Goal: Feedback & Contribution: Leave review/rating

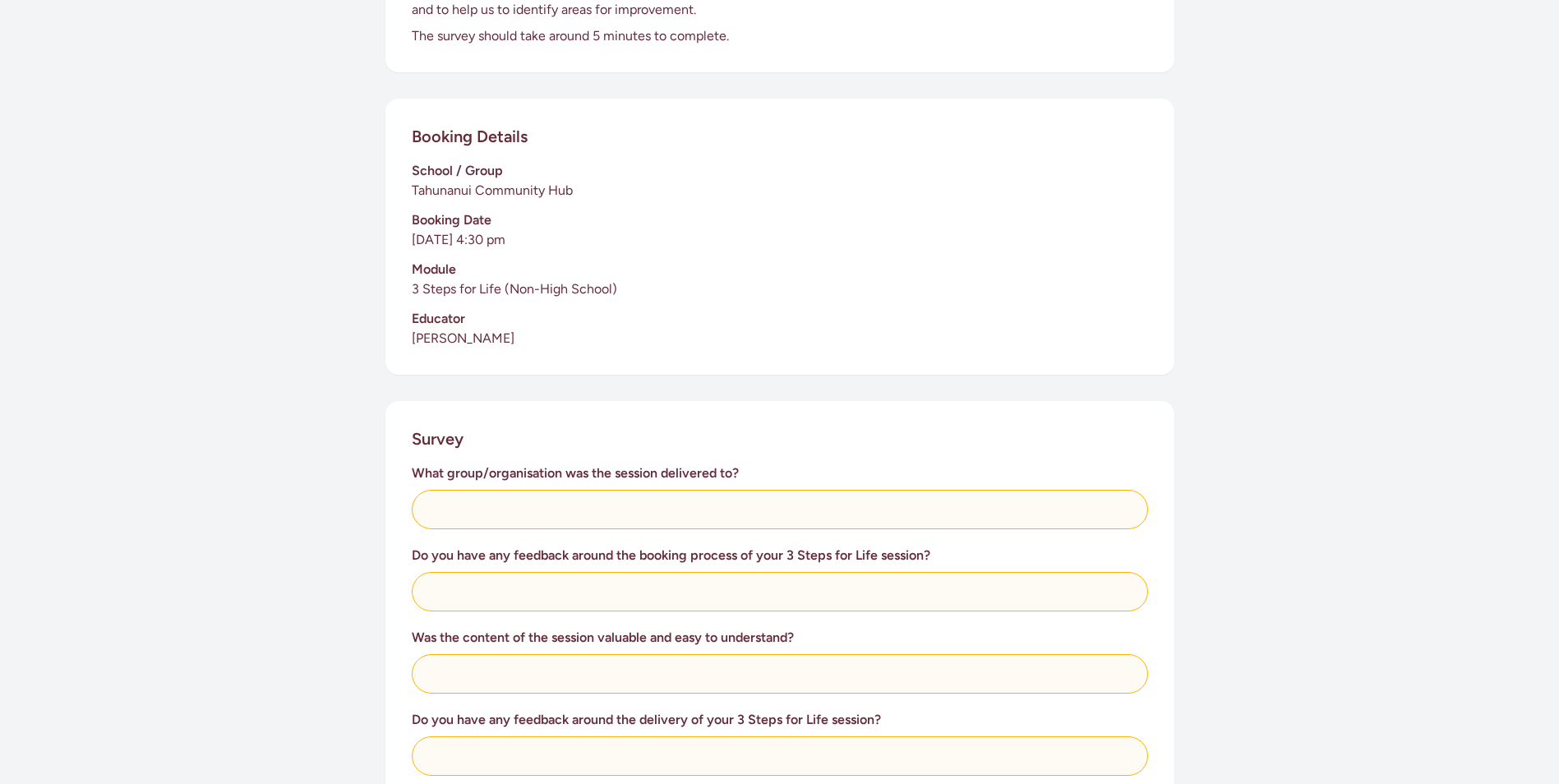
scroll to position [329, 0]
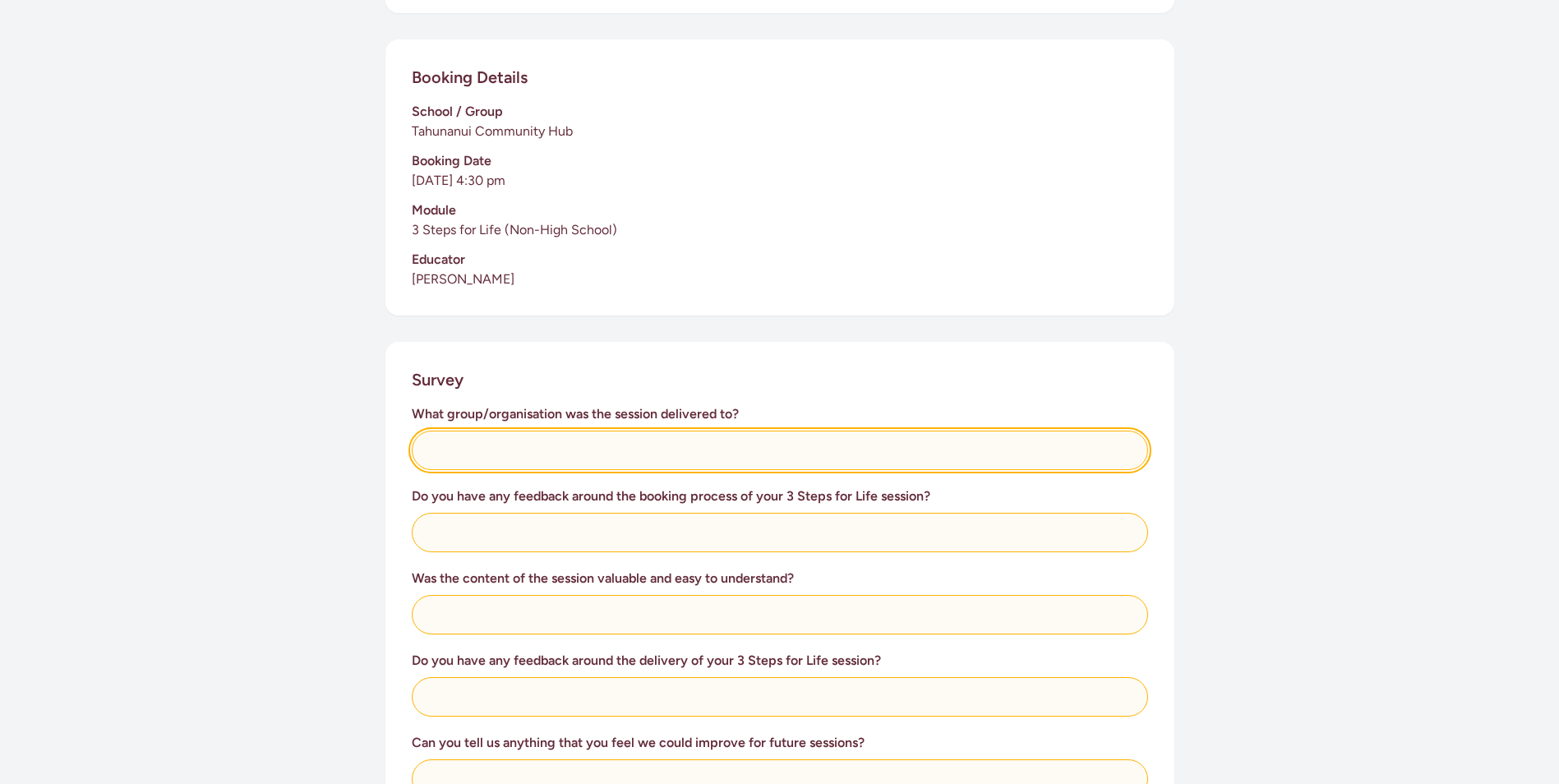
click at [530, 445] on input "text" at bounding box center [780, 450] width 736 height 40
type input "Tahunanui Community Hub Staff, Volunteers, class leaders and residents"
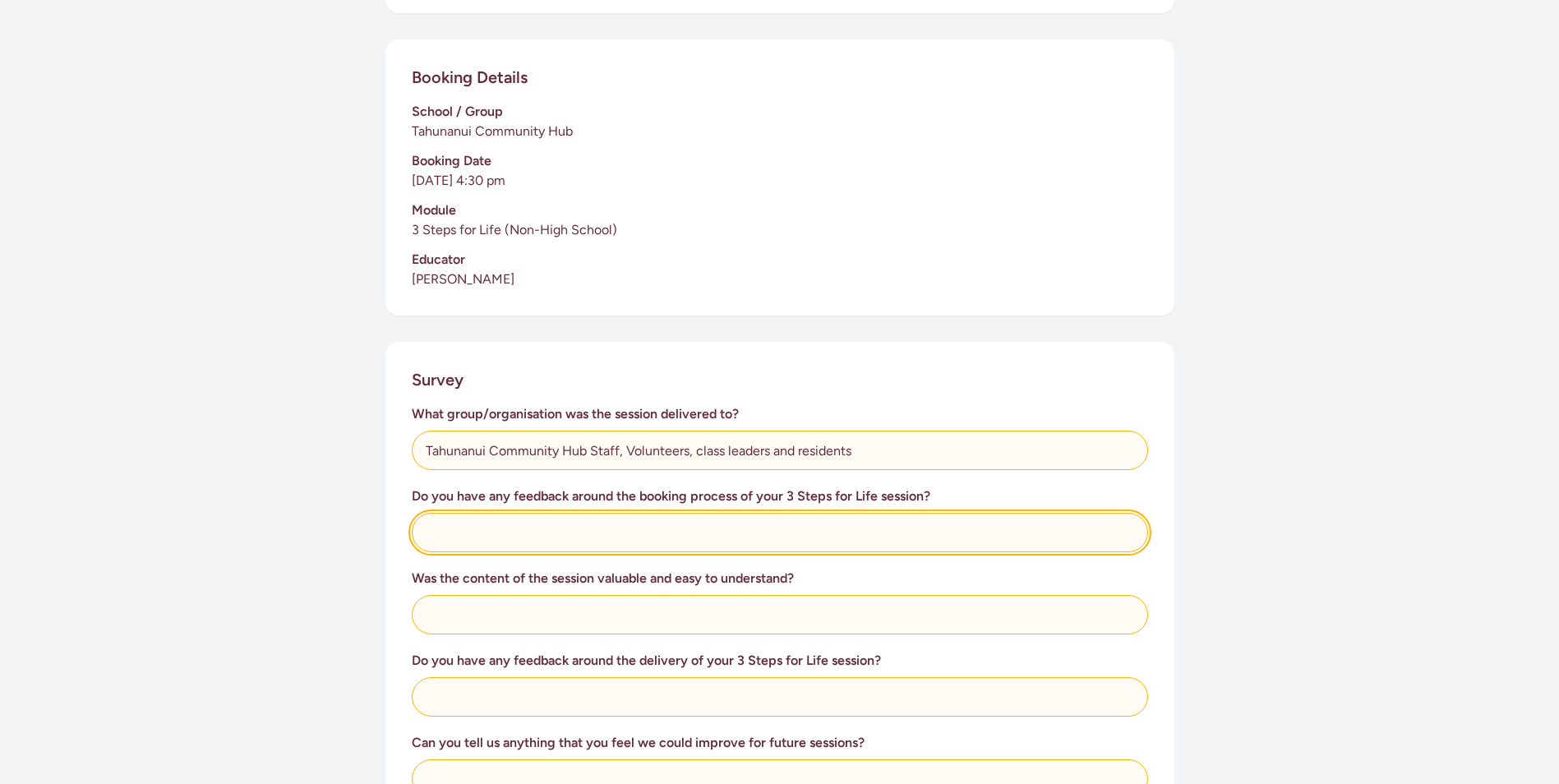
click at [498, 538] on input "text" at bounding box center [780, 532] width 736 height 40
type input "It was really easy!"
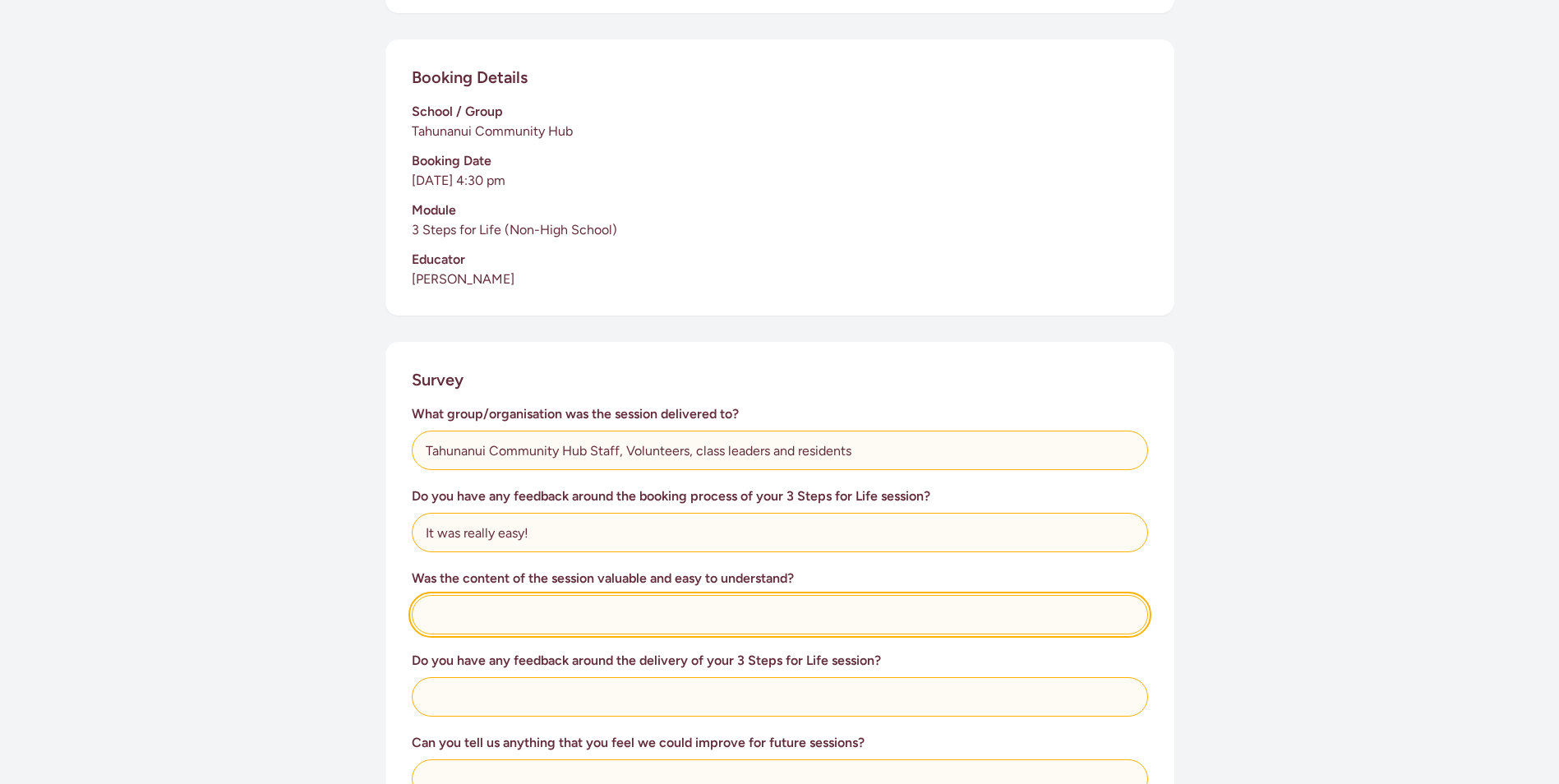
click at [484, 610] on input "text" at bounding box center [780, 615] width 736 height 40
type input "Incredibly valuable and easy to understand- the video content played at the ses…"
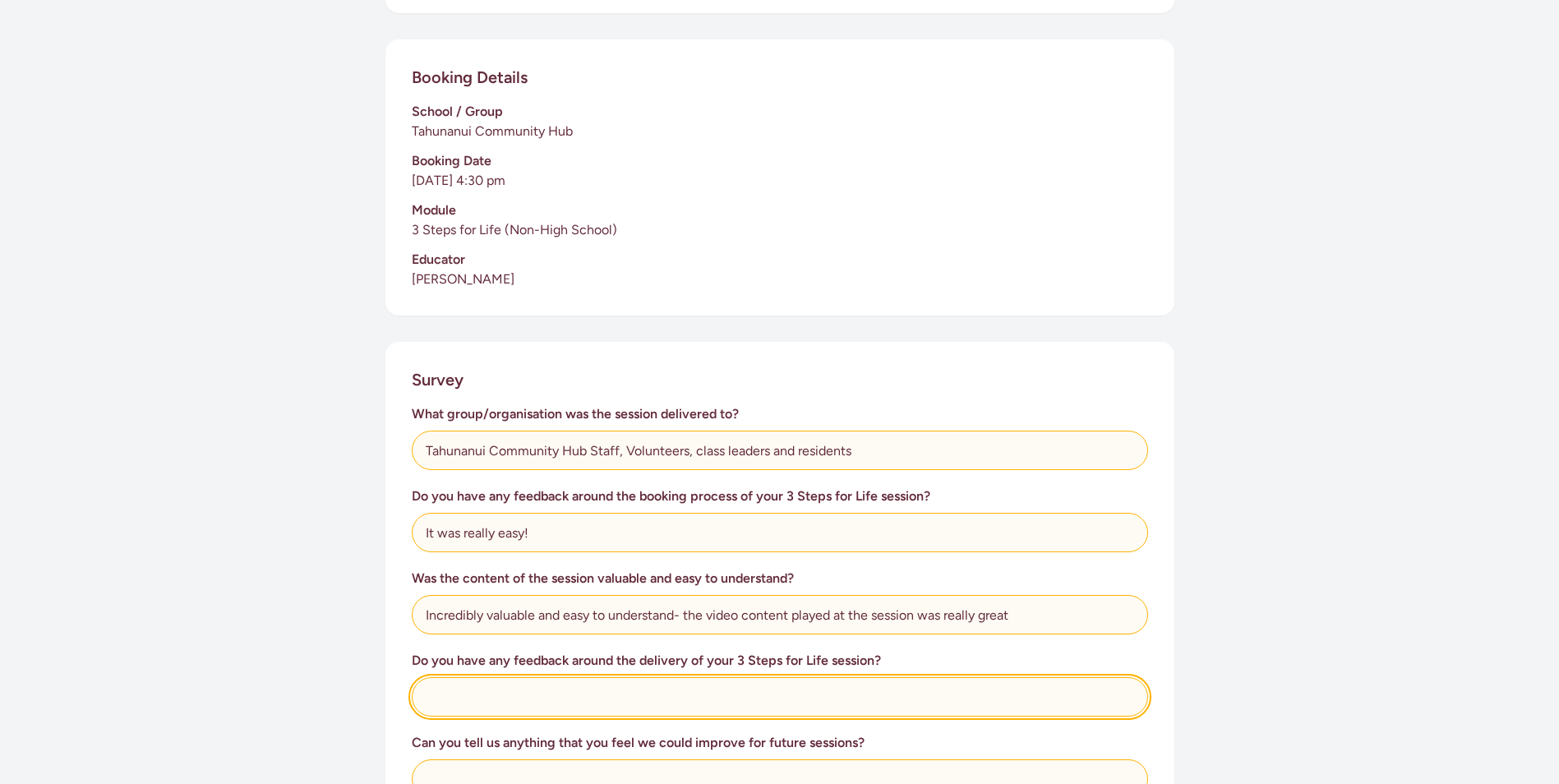
click at [493, 701] on input "text" at bounding box center [780, 697] width 736 height 40
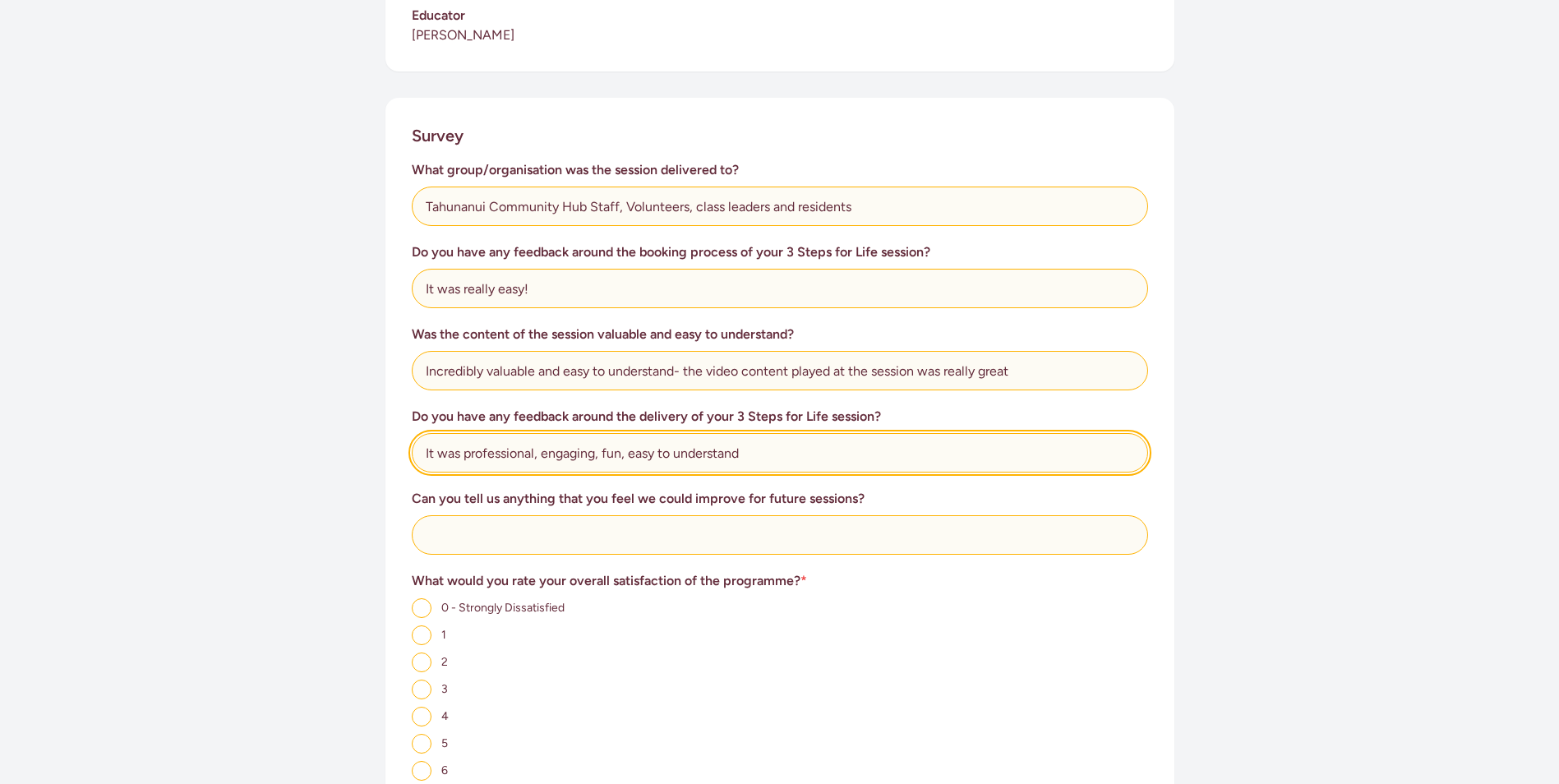
scroll to position [575, 0]
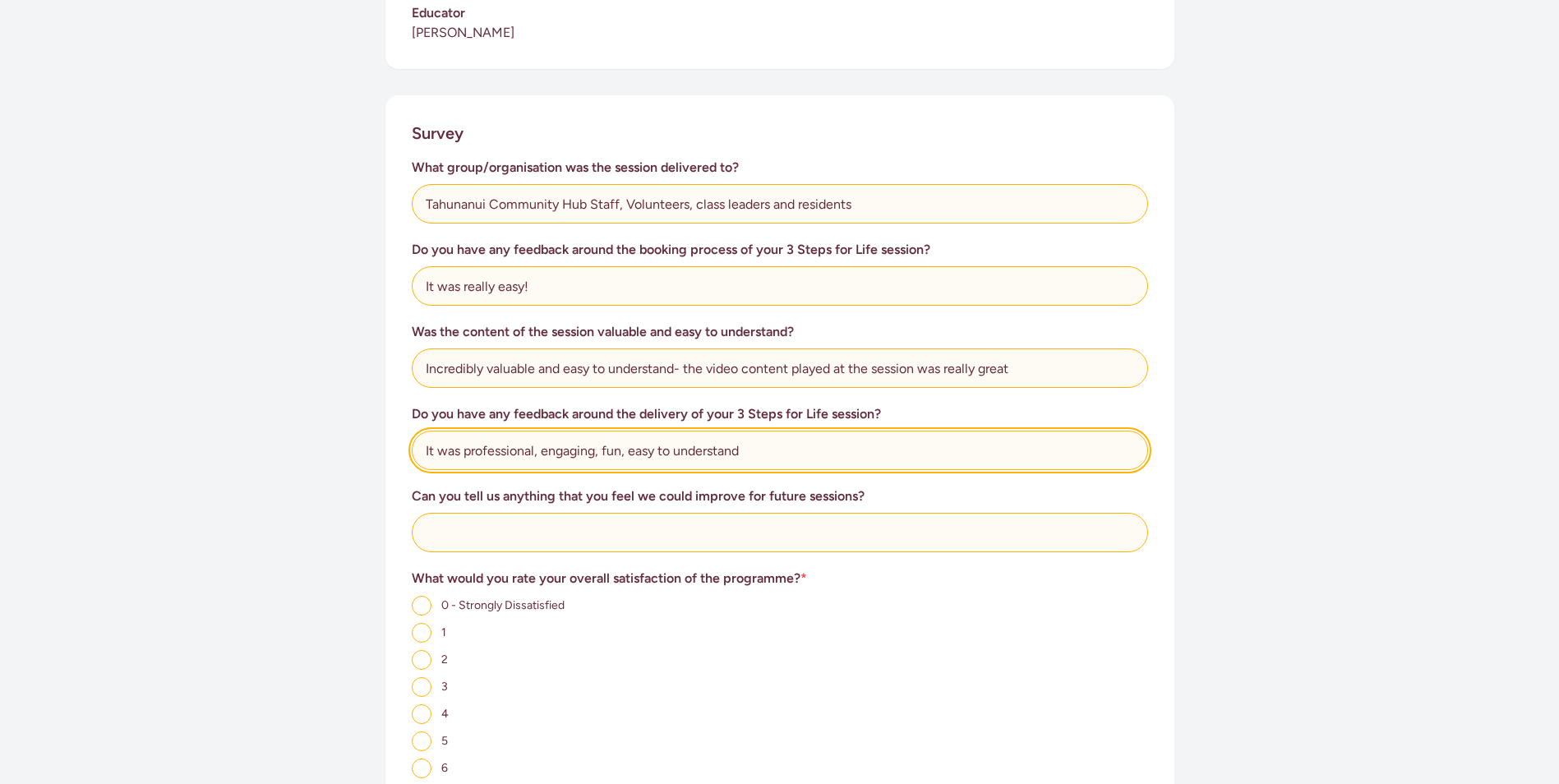
type input "It was professional, engaging, fun, easy to understand"
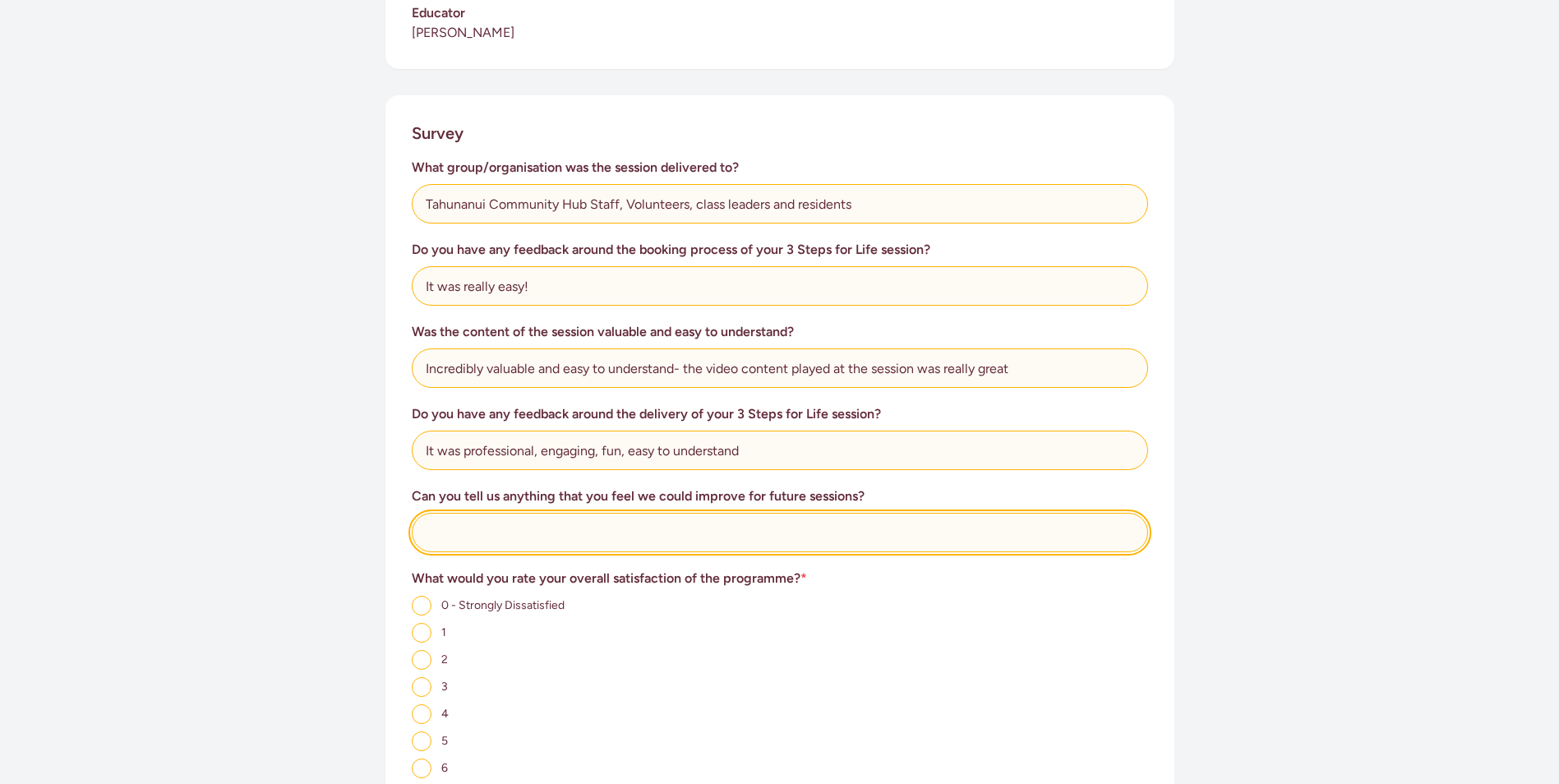
click at [442, 525] on input "text" at bounding box center [780, 532] width 736 height 40
type input "Nope. You've nailed it"
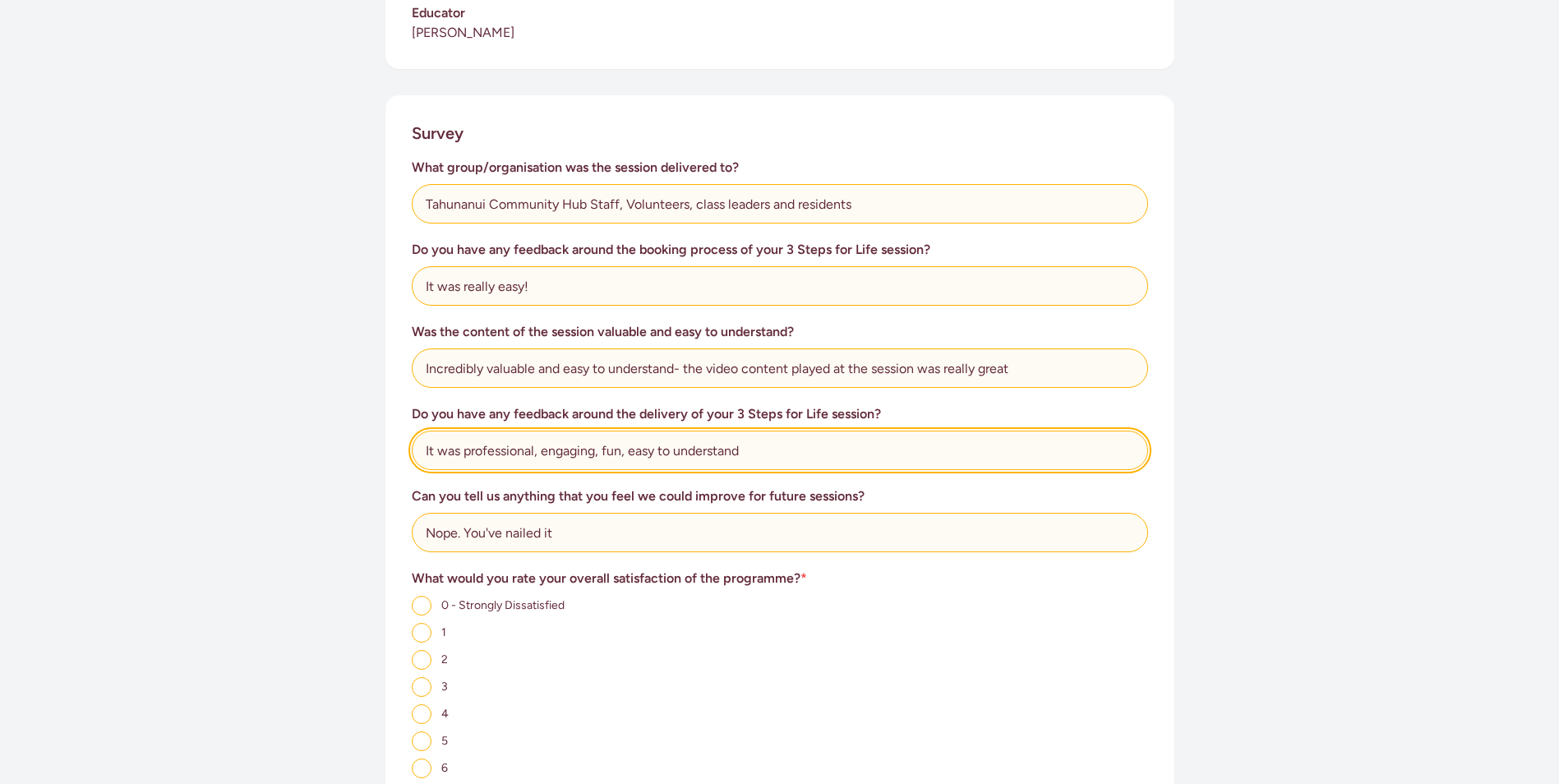
click at [750, 449] on input "It was professional, engaging, fun, easy to understand" at bounding box center [780, 450] width 736 height 40
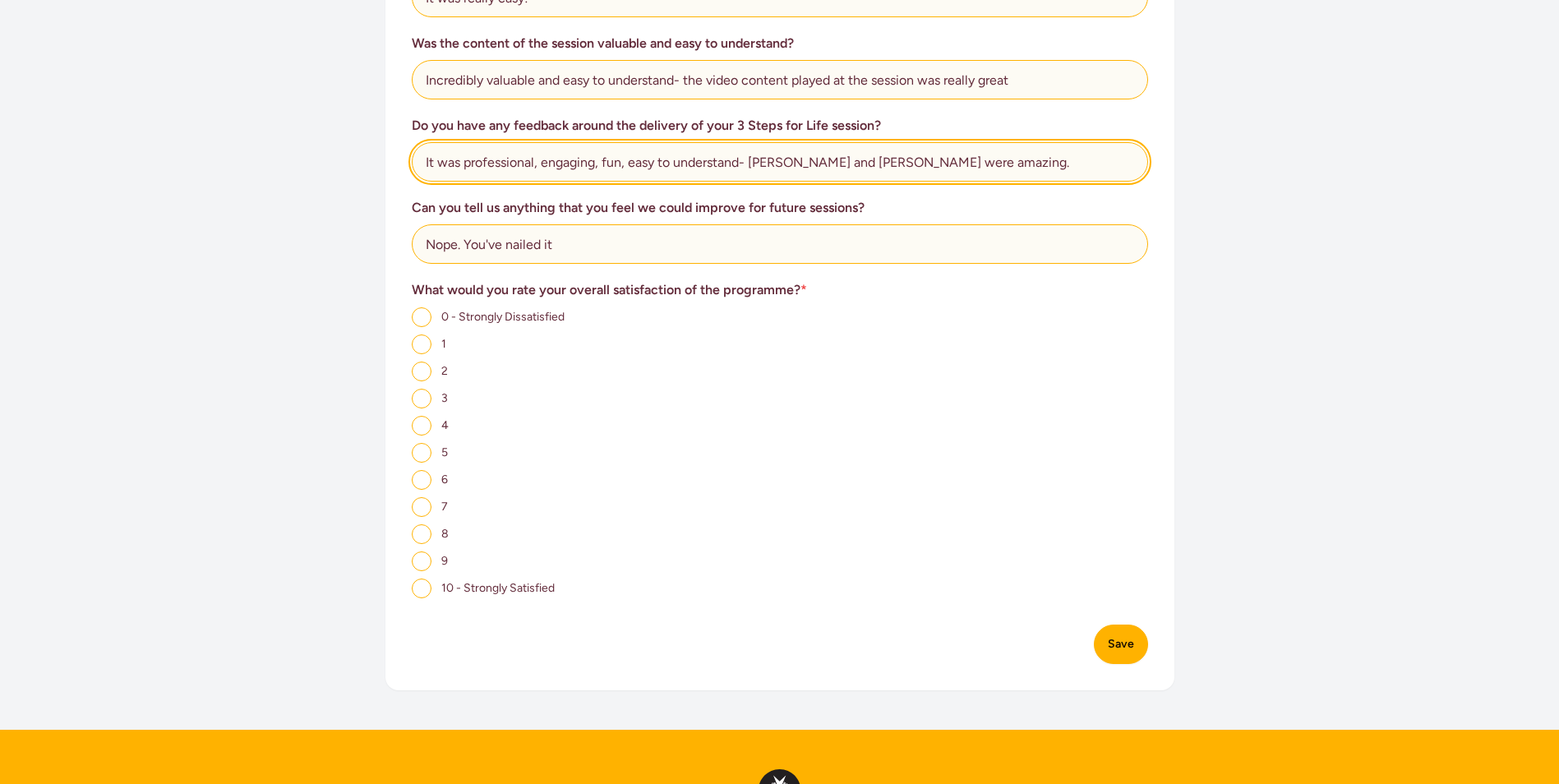
scroll to position [904, 0]
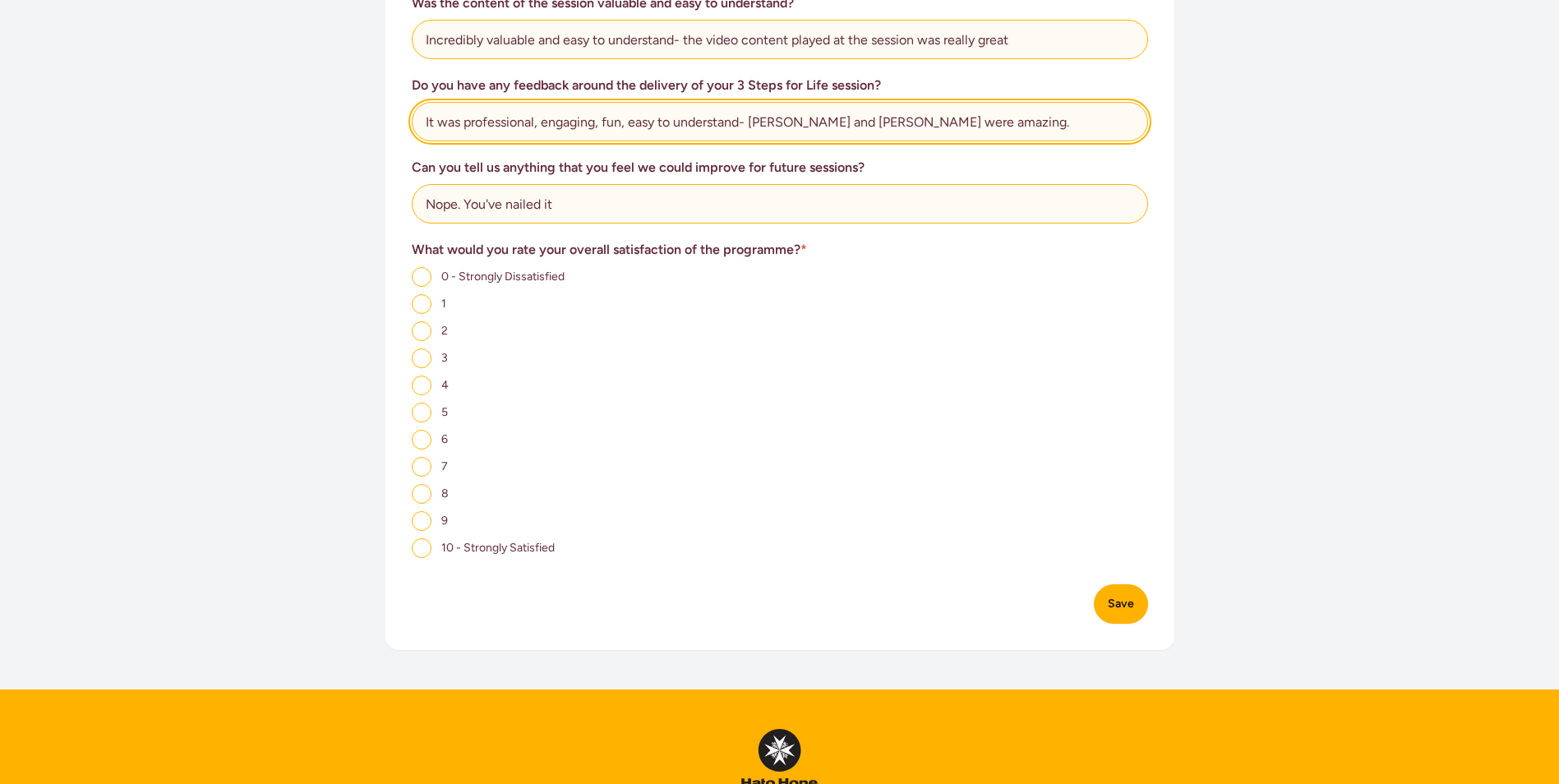
type input "It was professional, engaging, fun, easy to understand- [PERSON_NAME] and [PERS…"
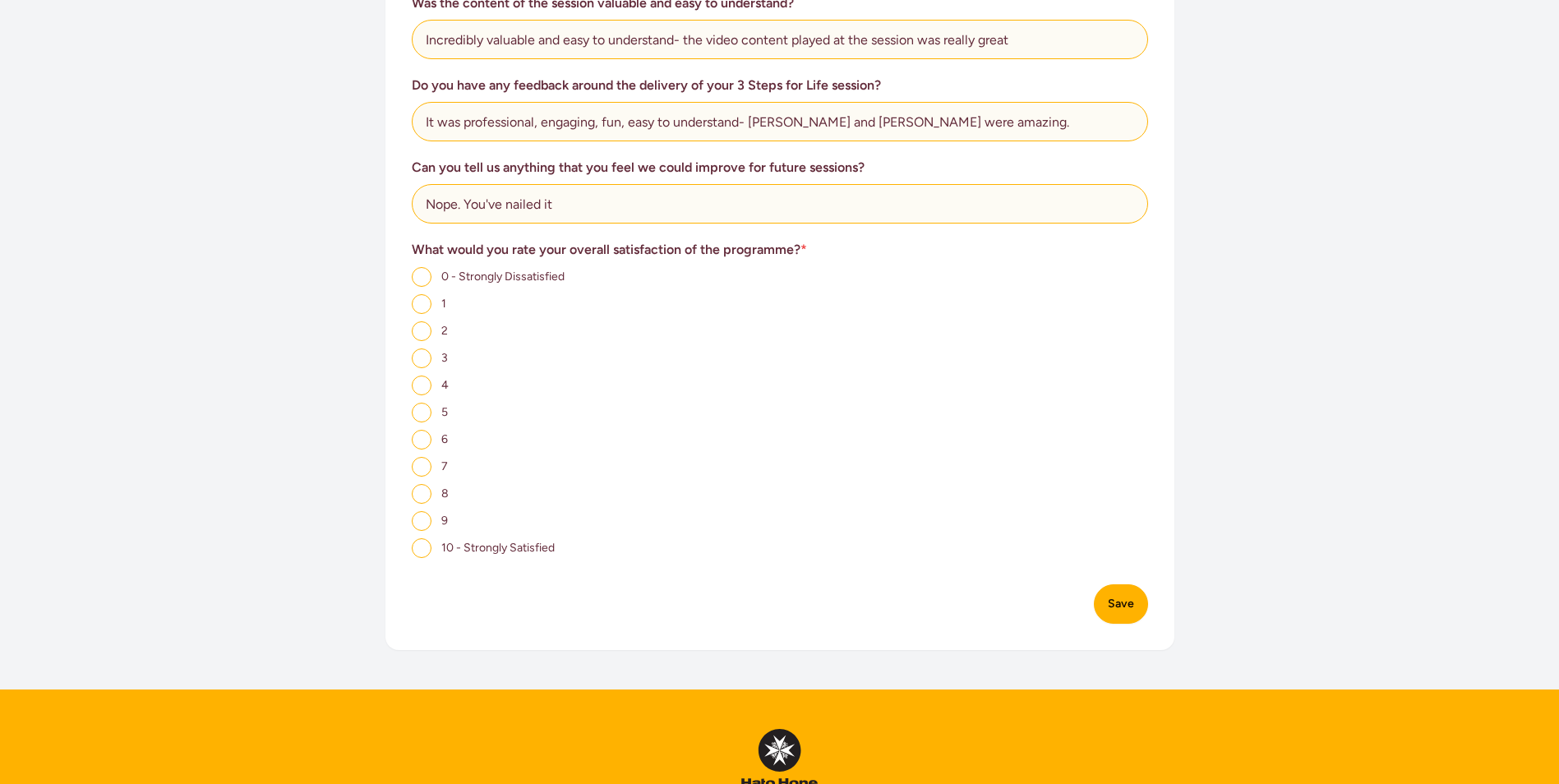
click at [428, 548] on input "10 - Strongly Satisfied" at bounding box center [421, 548] width 19 height 19
radio input "true"
click at [1129, 603] on button "Save" at bounding box center [1121, 604] width 54 height 40
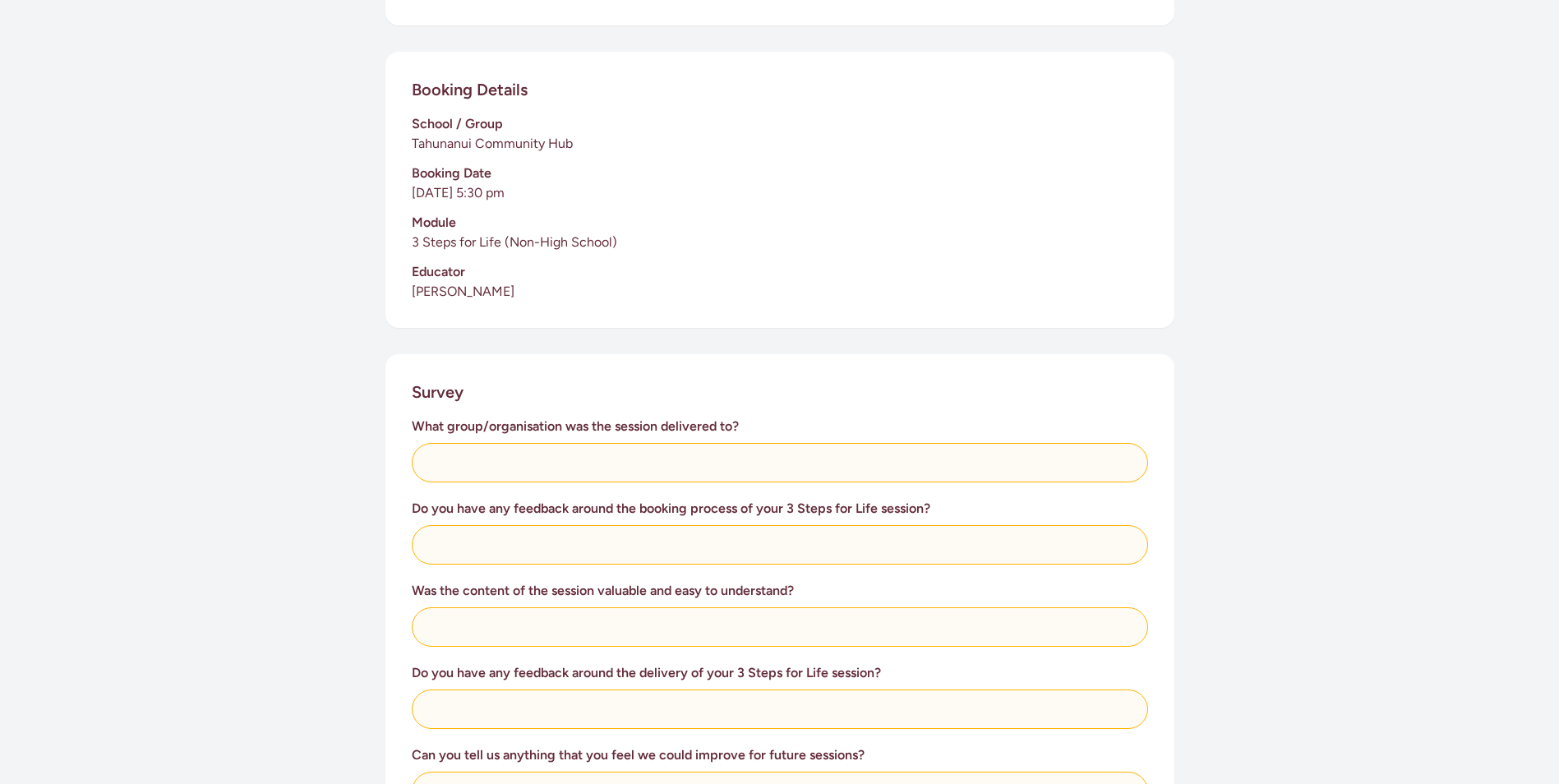
scroll to position [329, 0]
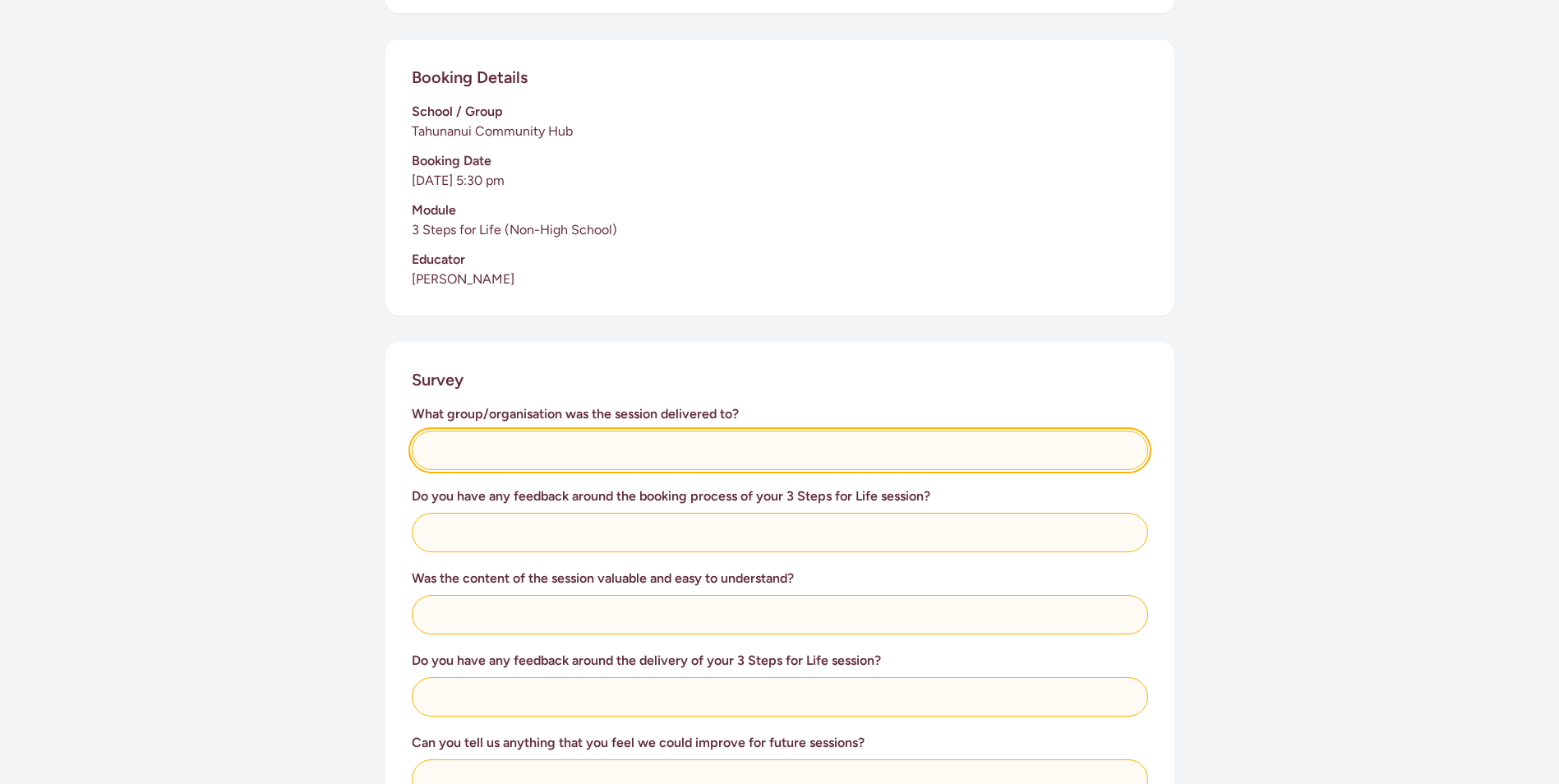
click at [480, 439] on input "text" at bounding box center [780, 450] width 736 height 40
type input "Tahunanui Community Hub Staff, Volunteers, class leaders and residents"
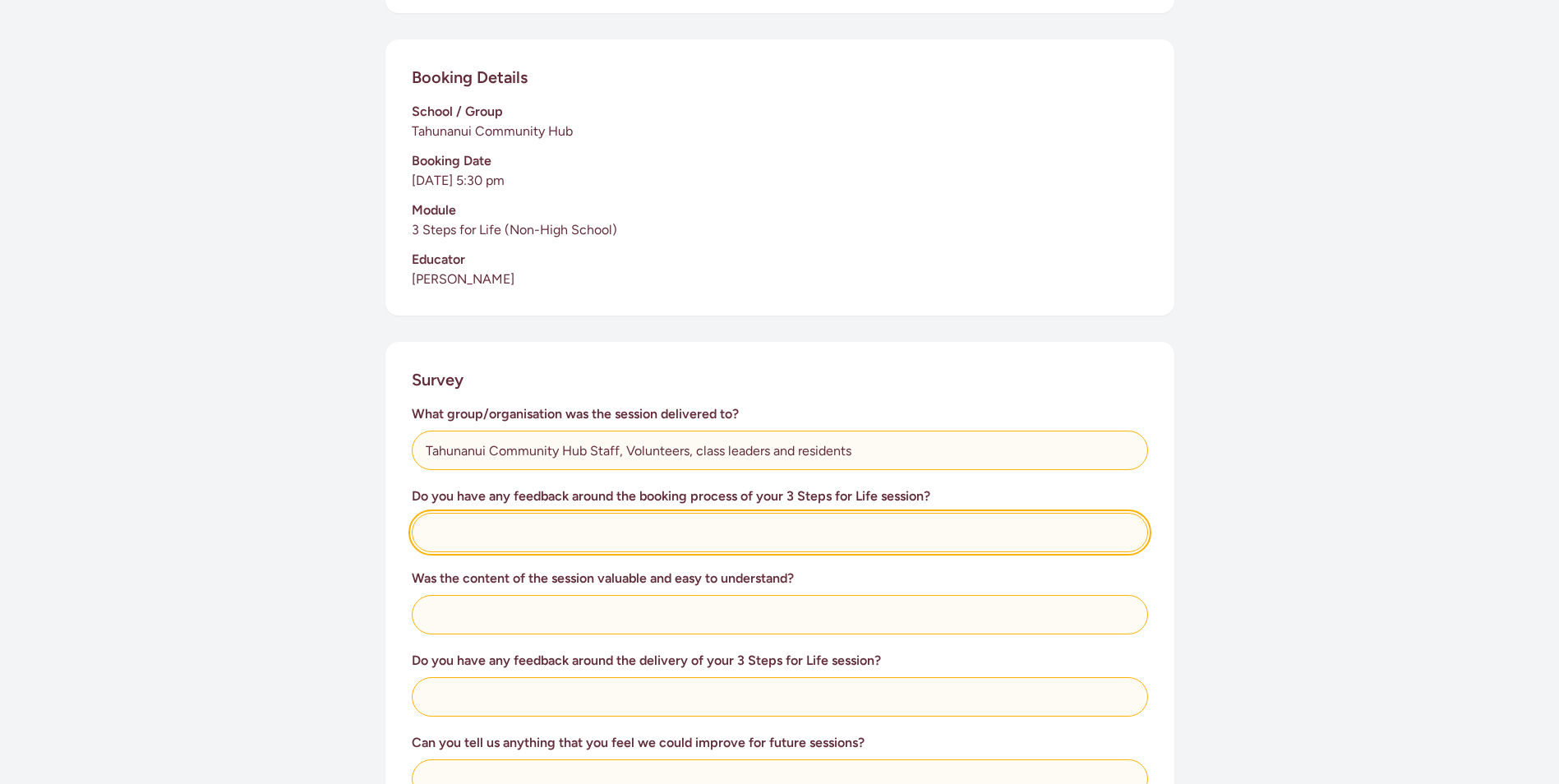
type input "It was really easy!"
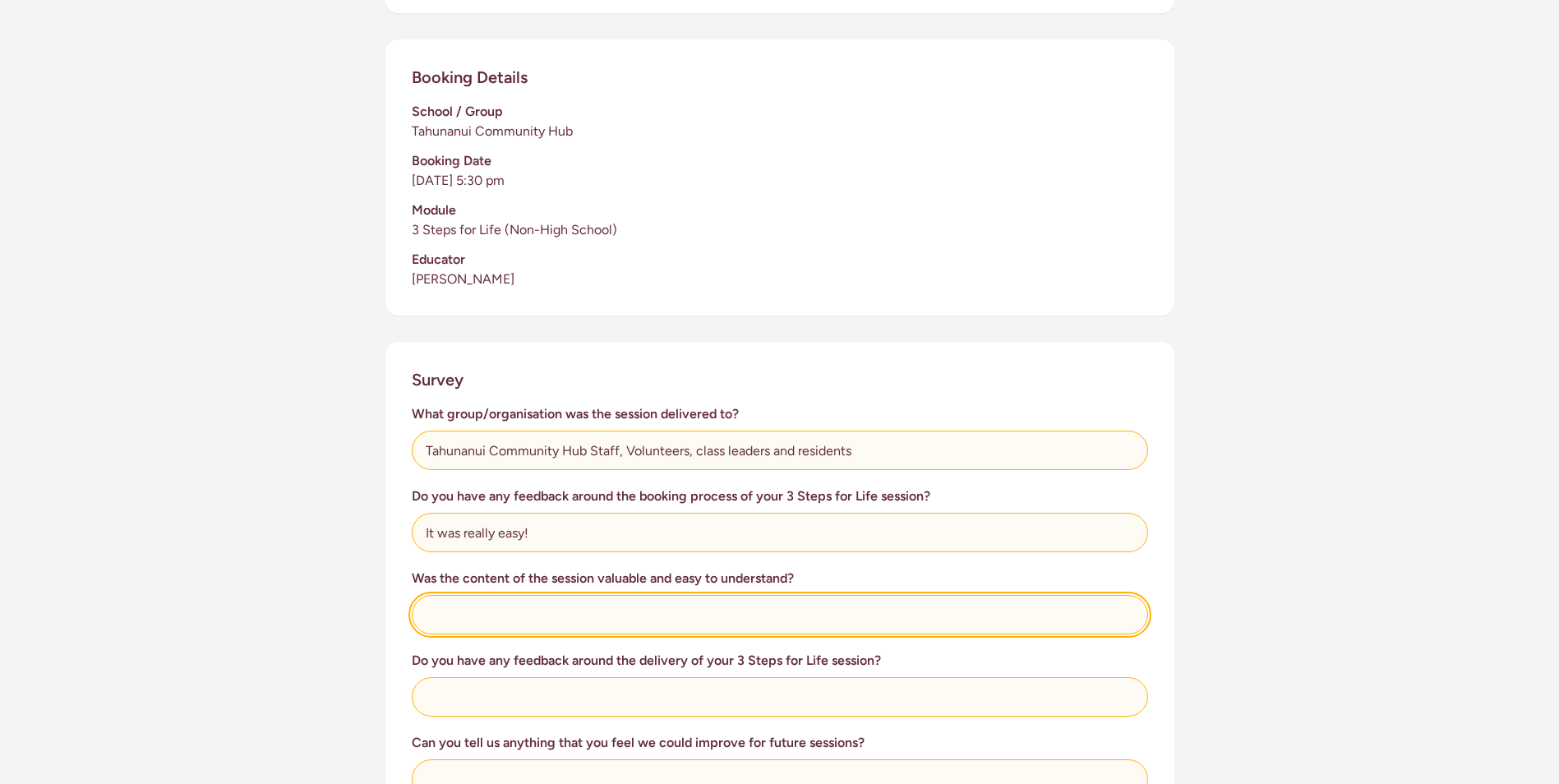
type input "Incredibly valuable and easy to understand- the video content played at the ses…"
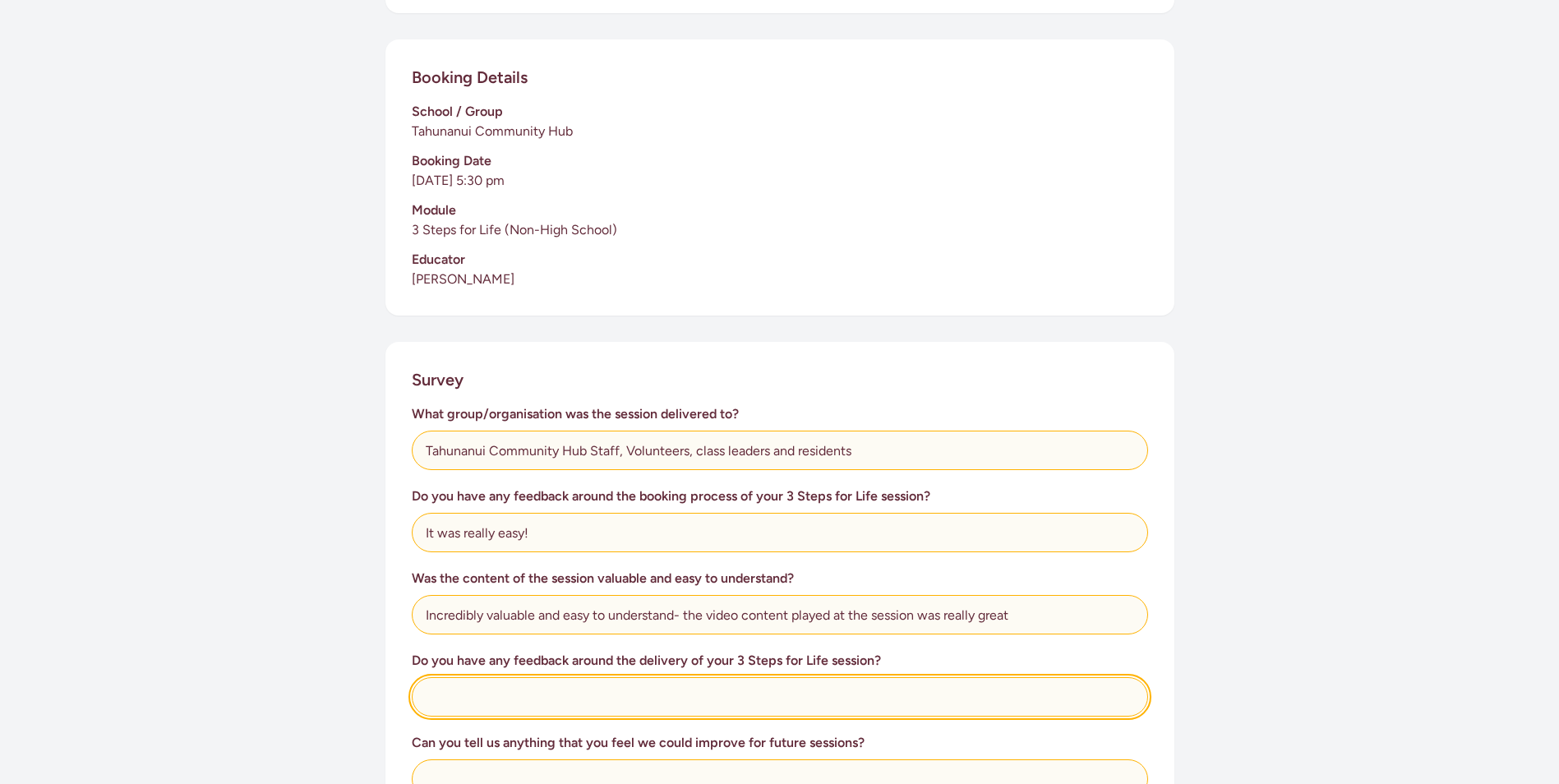
type input "It was professional, engaging, fun, easy to understand- [PERSON_NAME] and [PERS…"
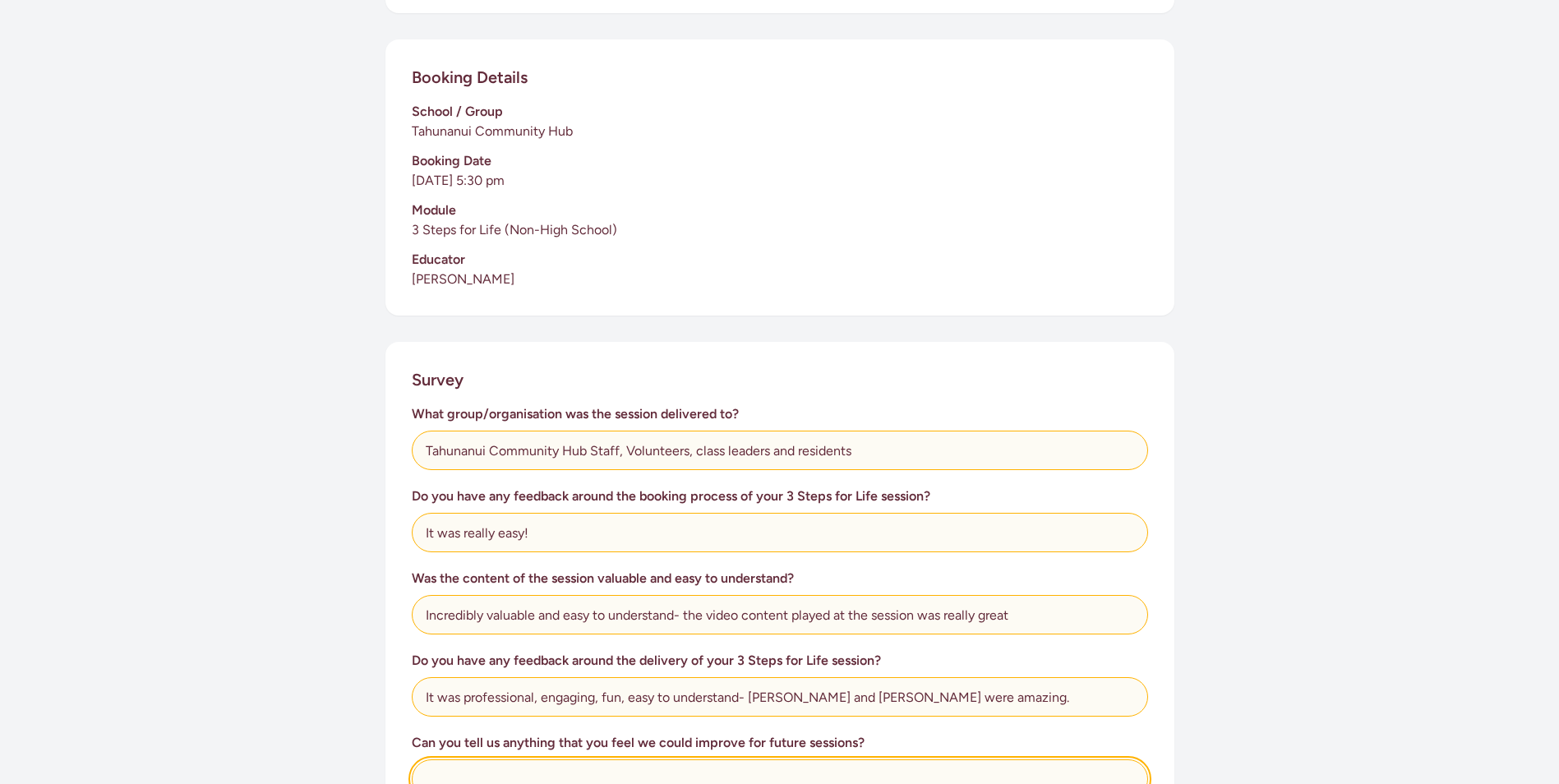
type input "Nope. You've nailed it"
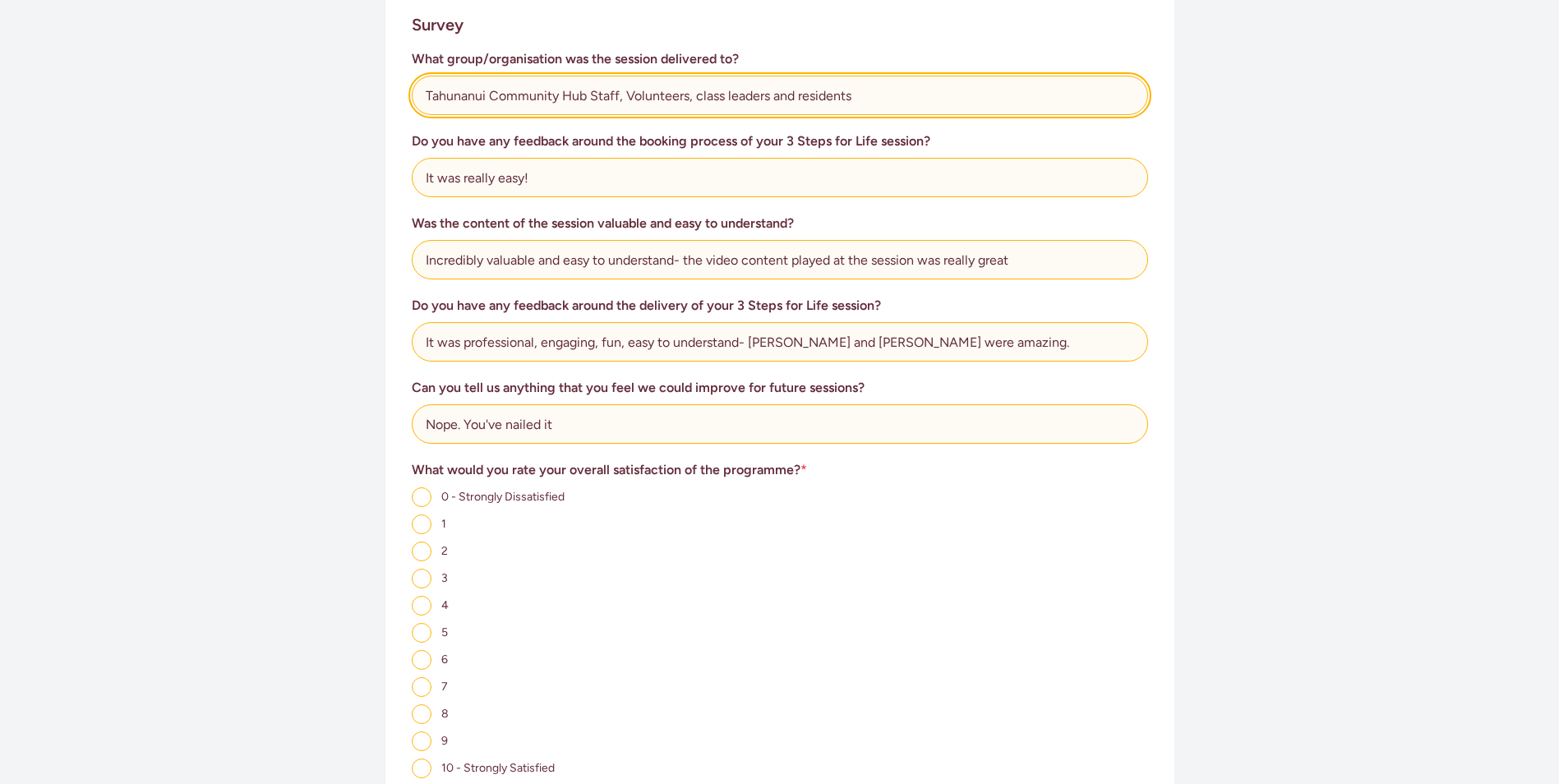
scroll to position [986, 0]
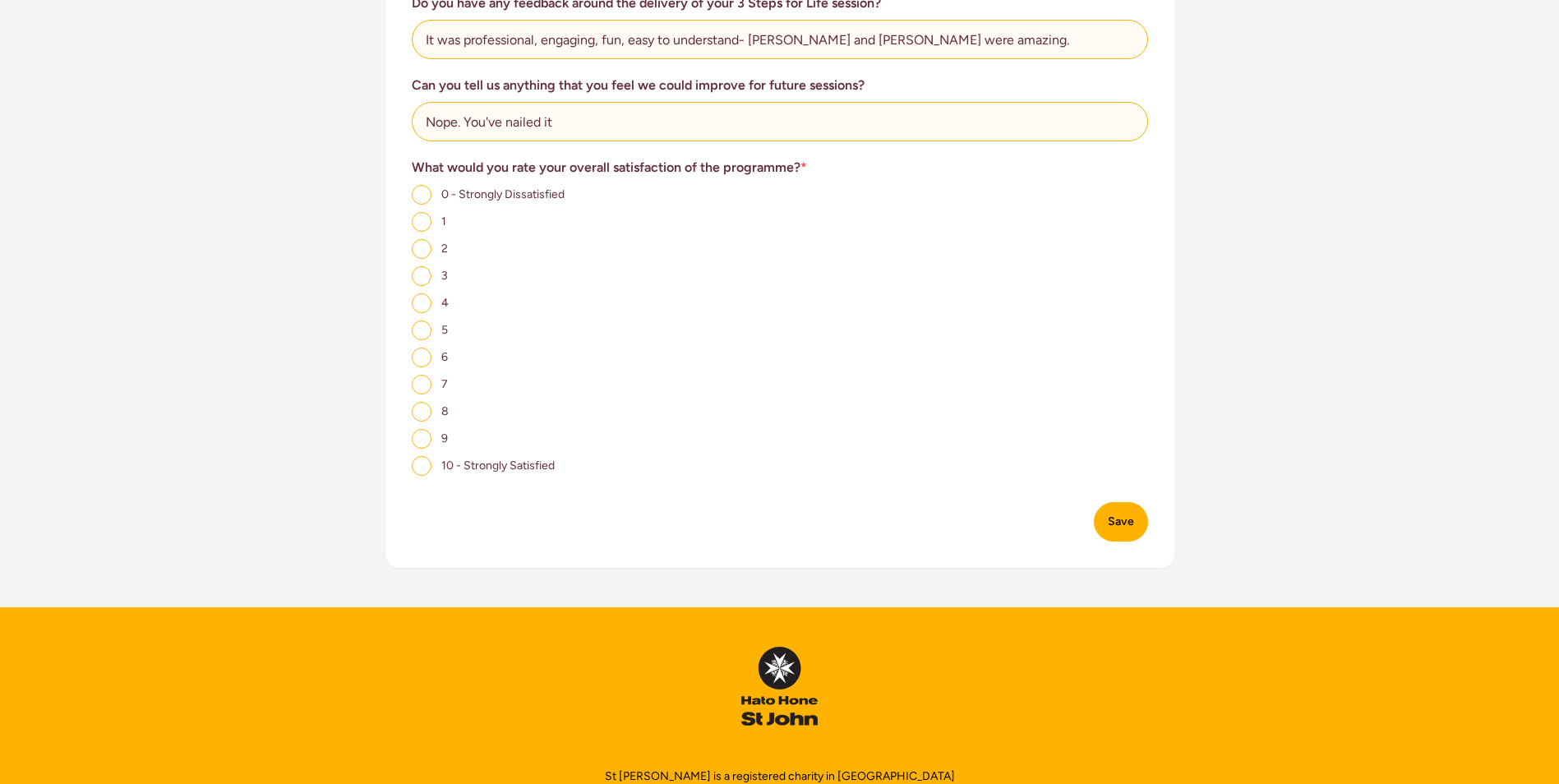
click at [424, 467] on input "10 - Strongly Satisfied" at bounding box center [421, 466] width 19 height 19
radio input "true"
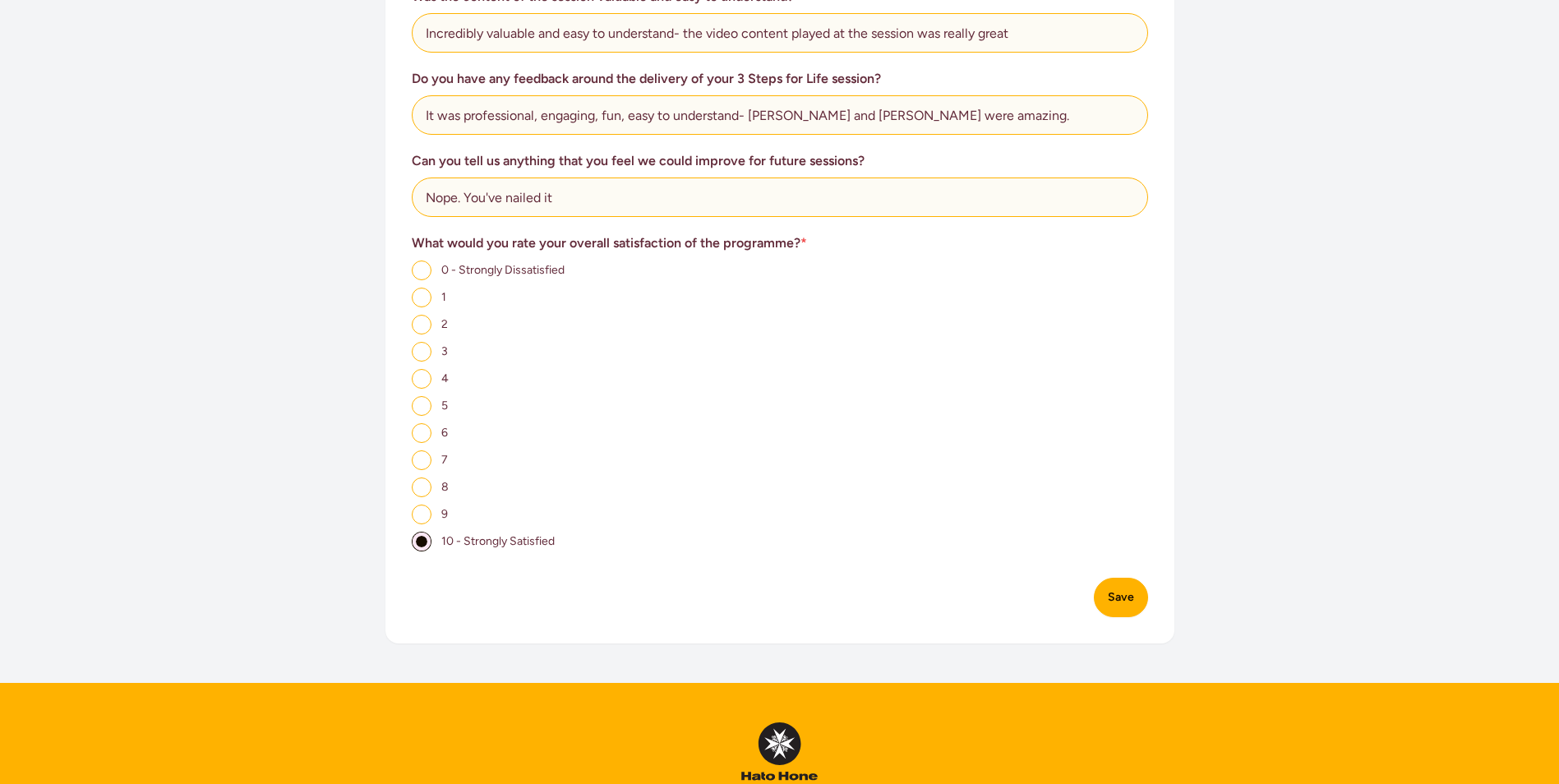
scroll to position [822, 0]
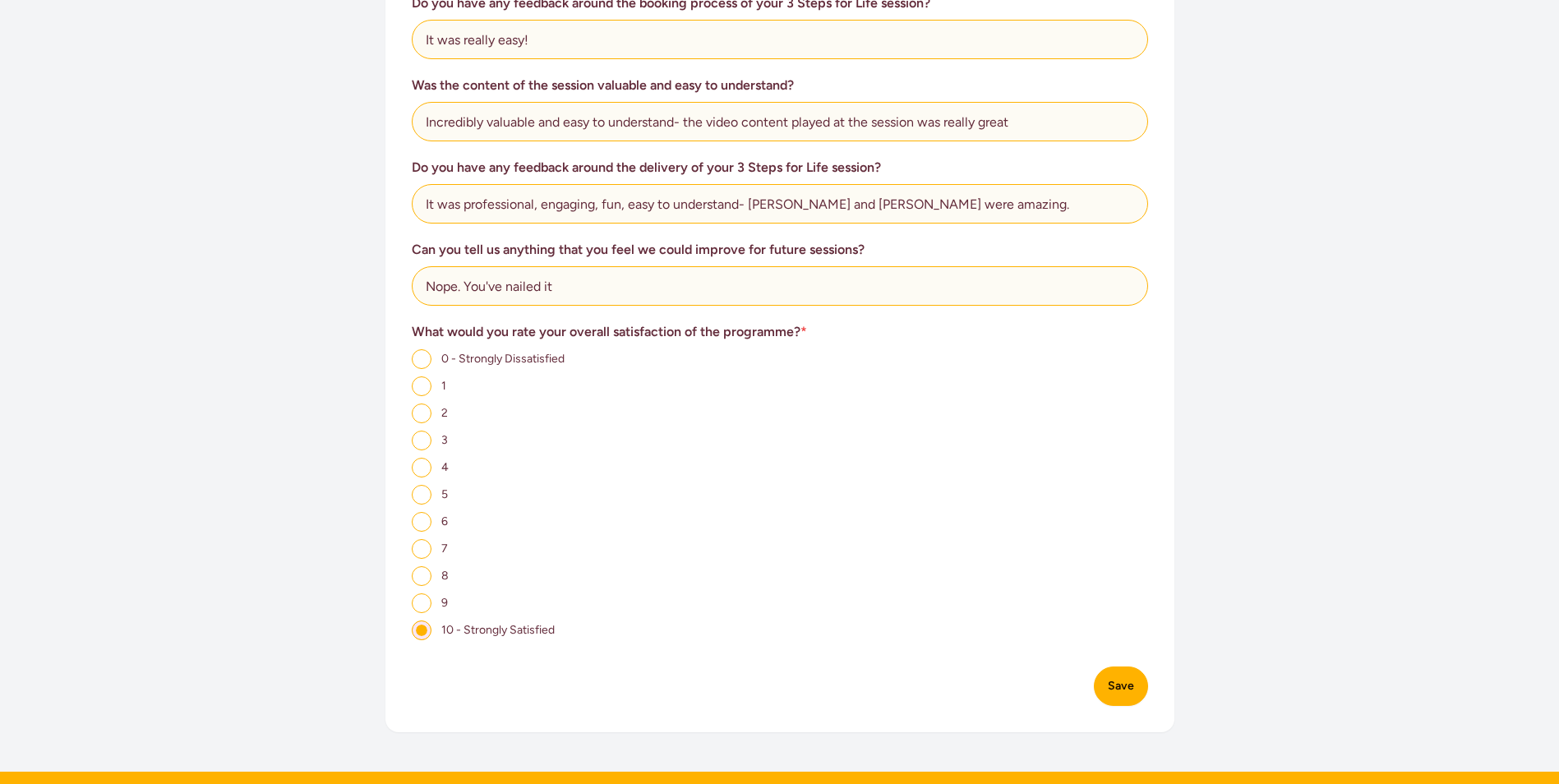
click at [1125, 689] on button "Save" at bounding box center [1121, 686] width 54 height 40
